Goal: Task Accomplishment & Management: Manage account settings

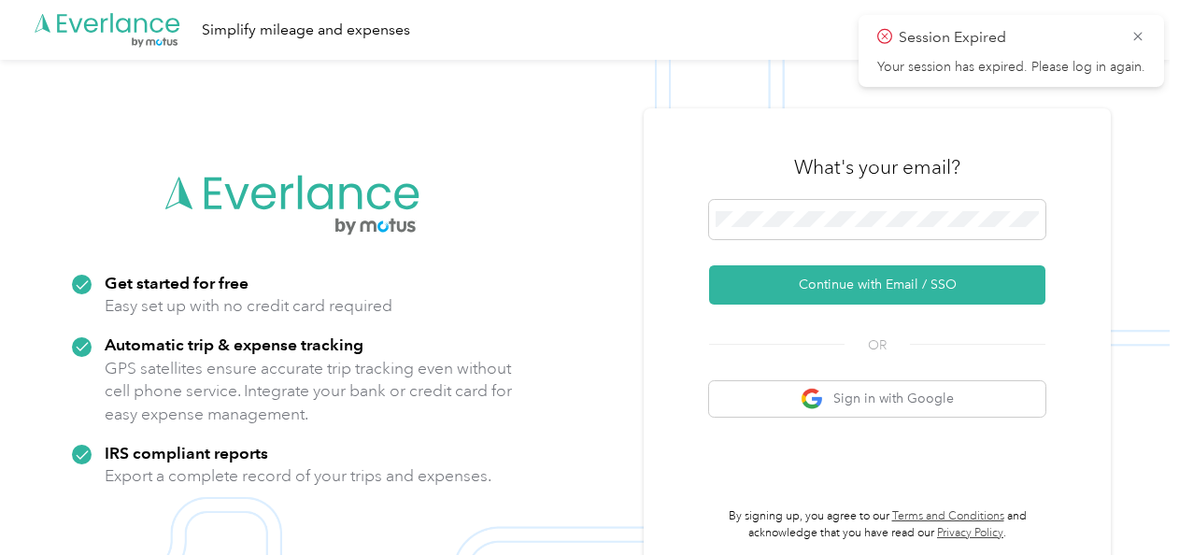
click at [809, 284] on button "Continue with Email / SSO" at bounding box center [877, 284] width 336 height 39
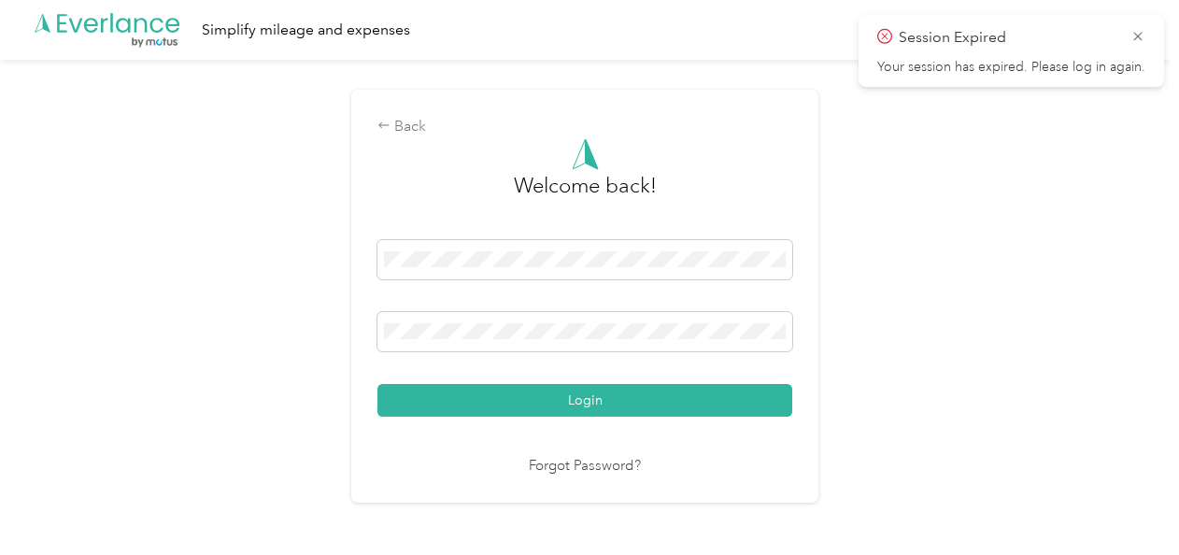
click at [573, 409] on button "Login" at bounding box center [585, 400] width 415 height 33
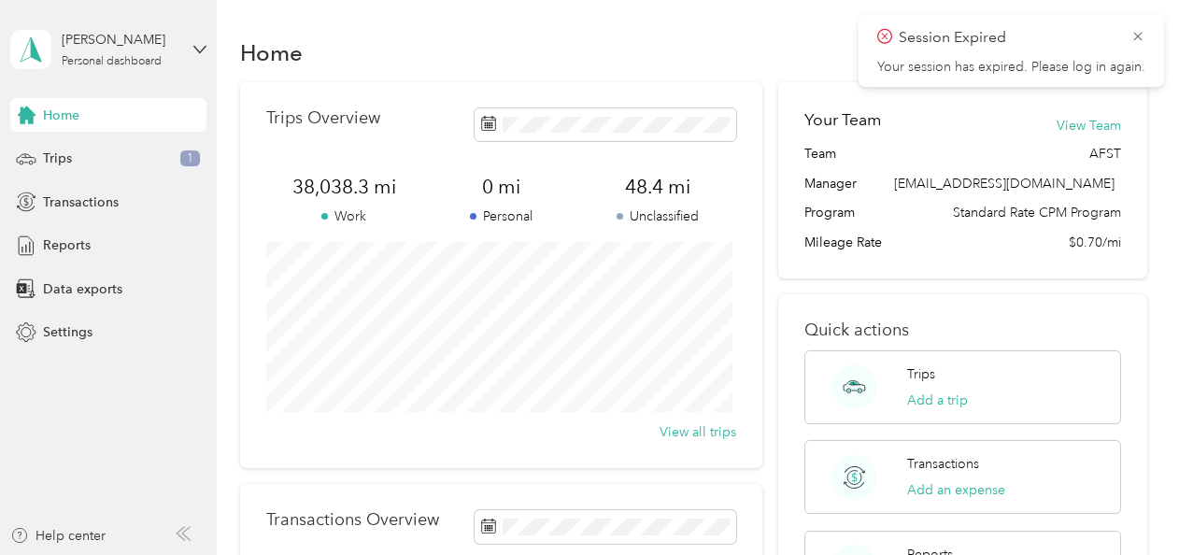
click at [67, 150] on span "Trips" at bounding box center [57, 159] width 29 height 20
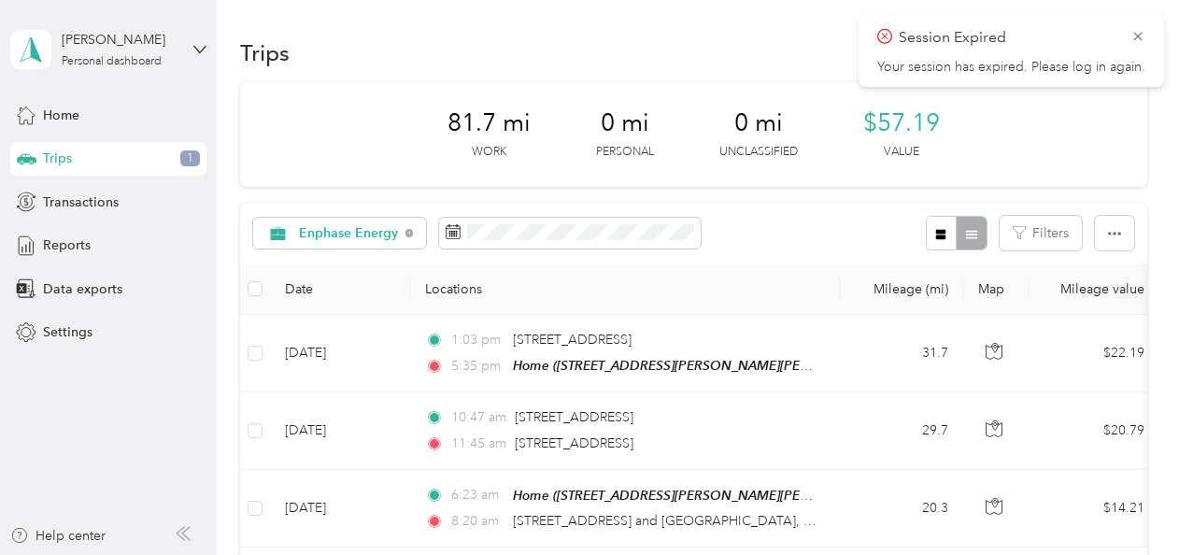
click at [66, 157] on span "Trips" at bounding box center [57, 159] width 29 height 20
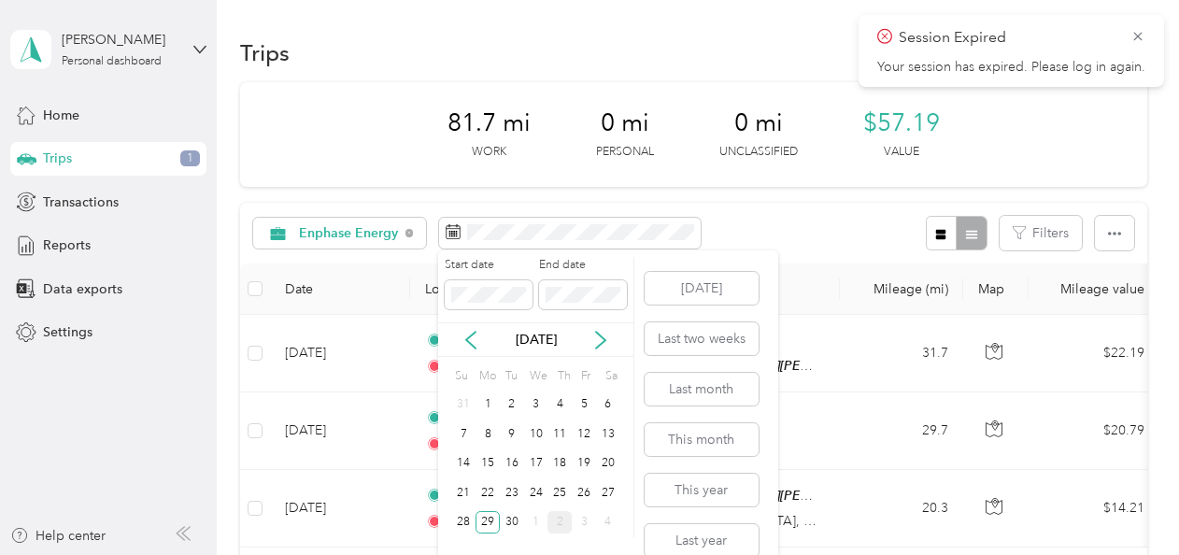
click at [484, 527] on div "29" at bounding box center [488, 522] width 24 height 23
click at [507, 526] on div "30" at bounding box center [512, 522] width 24 height 23
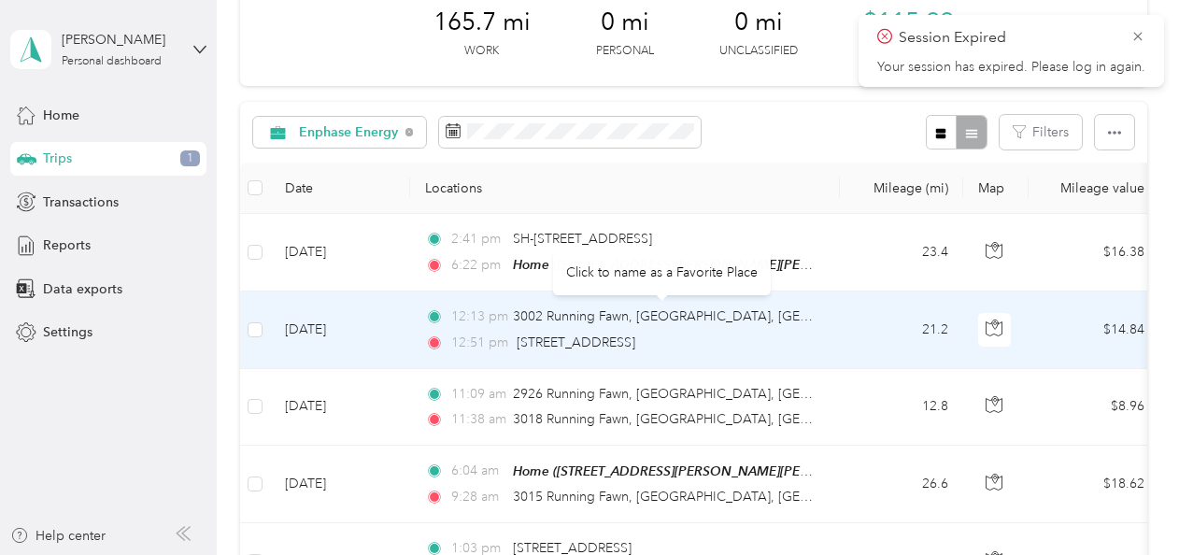
scroll to position [100, 0]
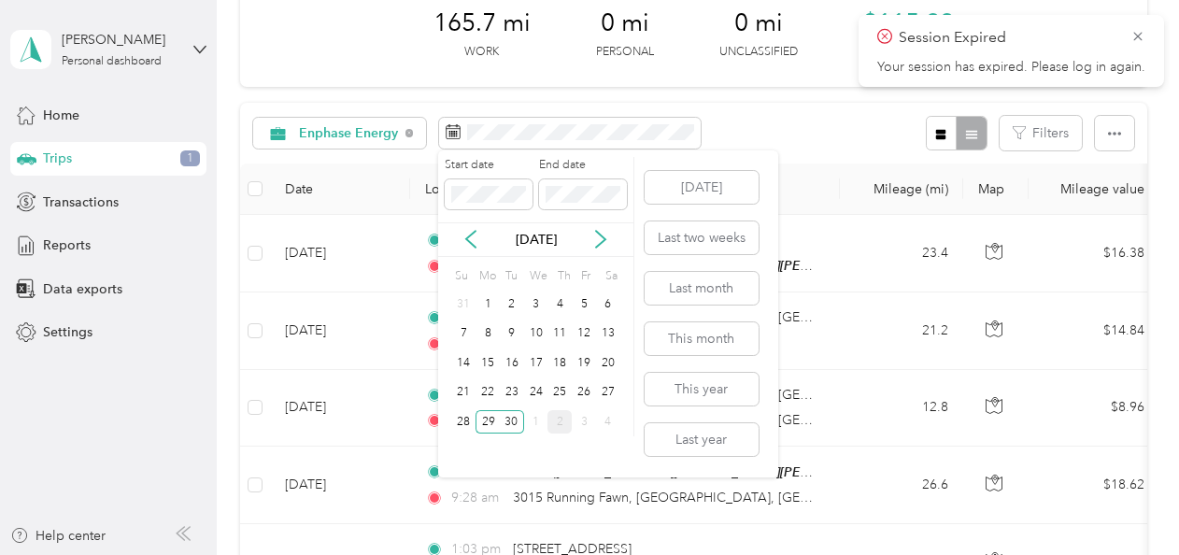
click at [485, 413] on div "29" at bounding box center [488, 421] width 24 height 23
click at [562, 426] on div "2" at bounding box center [560, 421] width 24 height 23
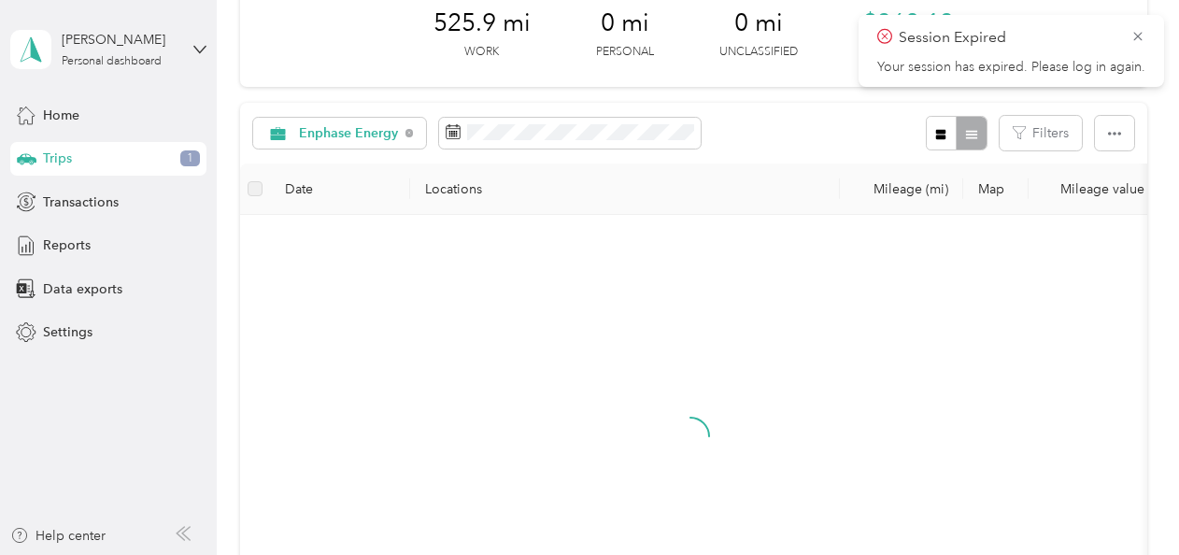
click at [1134, 41] on icon at bounding box center [1138, 36] width 15 height 17
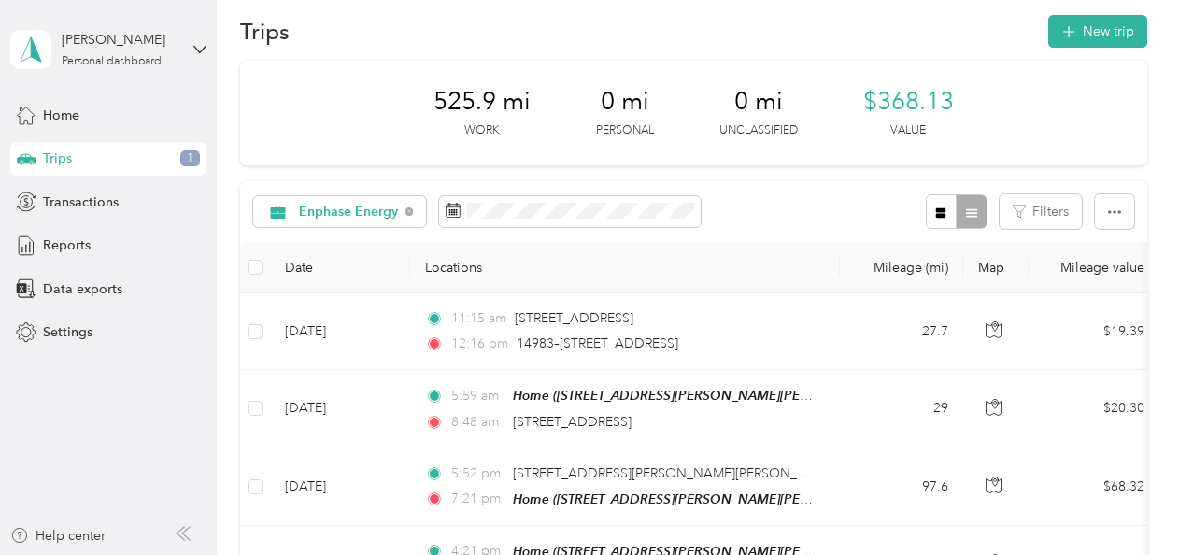
scroll to position [19, 0]
